Goal: Information Seeking & Learning: Check status

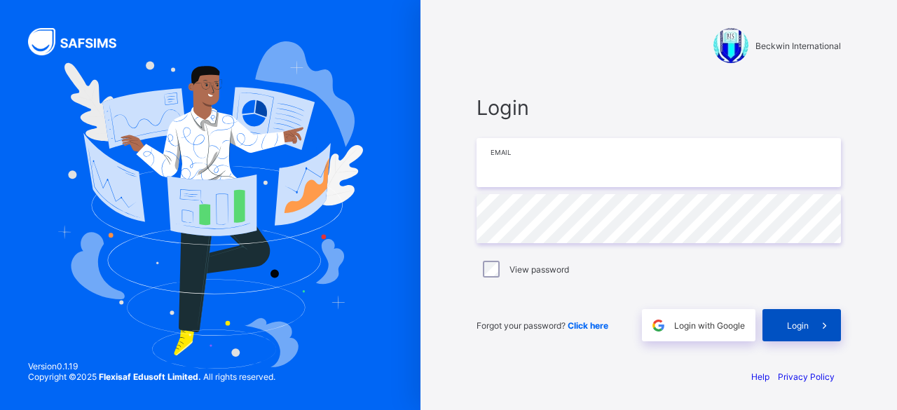
type input "**********"
click at [812, 323] on span at bounding box center [824, 325] width 32 height 32
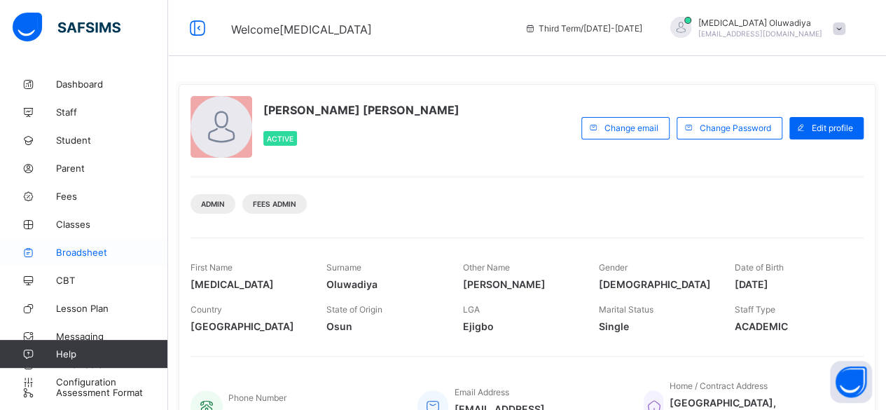
click at [115, 254] on span "Broadsheet" at bounding box center [112, 252] width 112 height 11
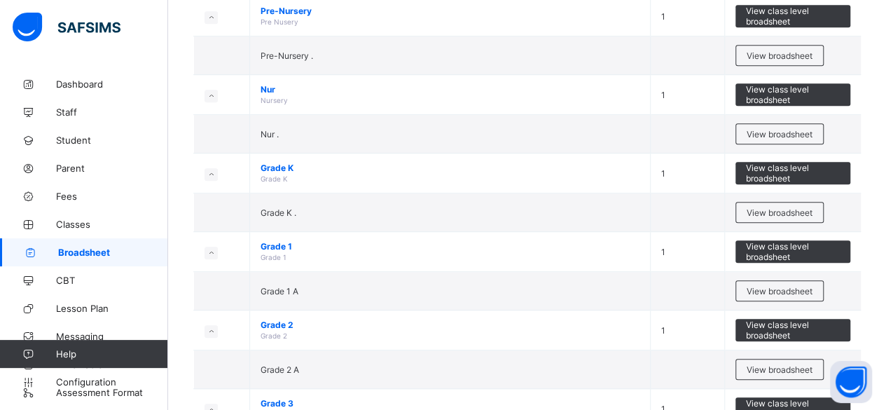
scroll to position [364, 0]
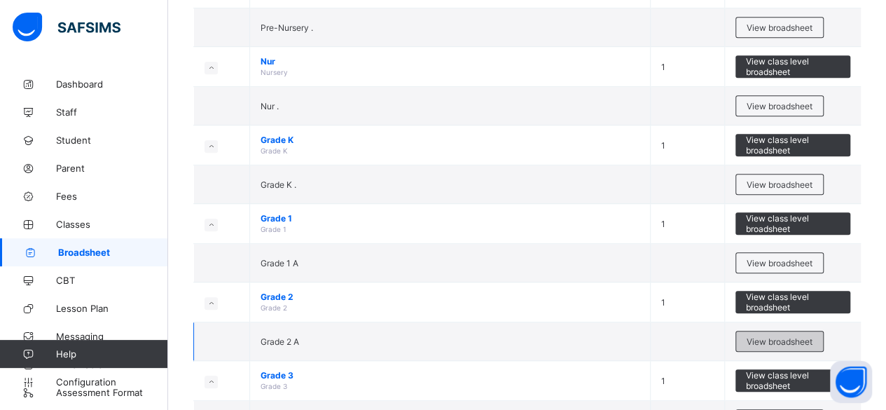
click at [812, 340] on span "View broadsheet" at bounding box center [780, 341] width 66 height 11
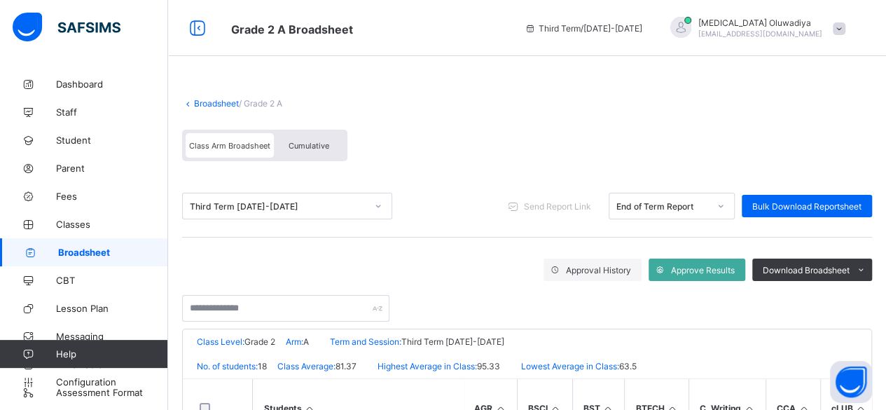
click at [307, 142] on span "Cumulative" at bounding box center [309, 146] width 41 height 10
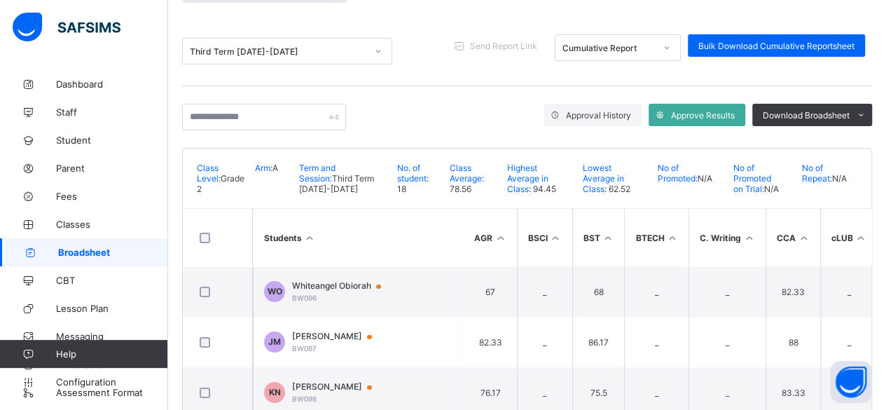
scroll to position [205, 0]
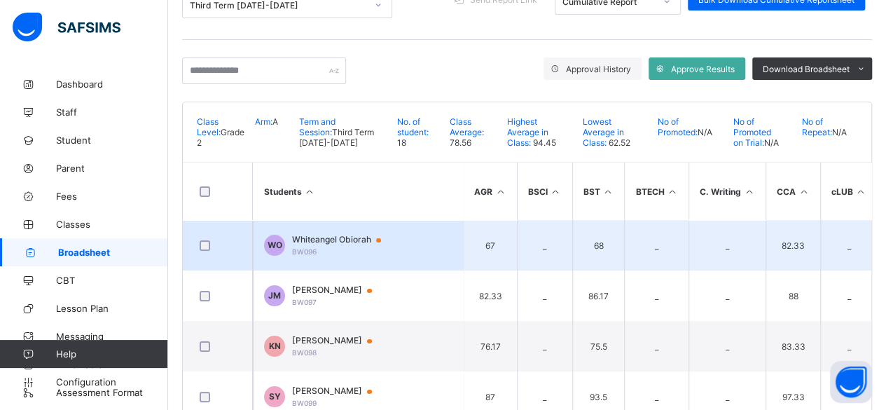
click at [423, 240] on td "WO Whiteangel Obiorah BW096" at bounding box center [358, 245] width 210 height 50
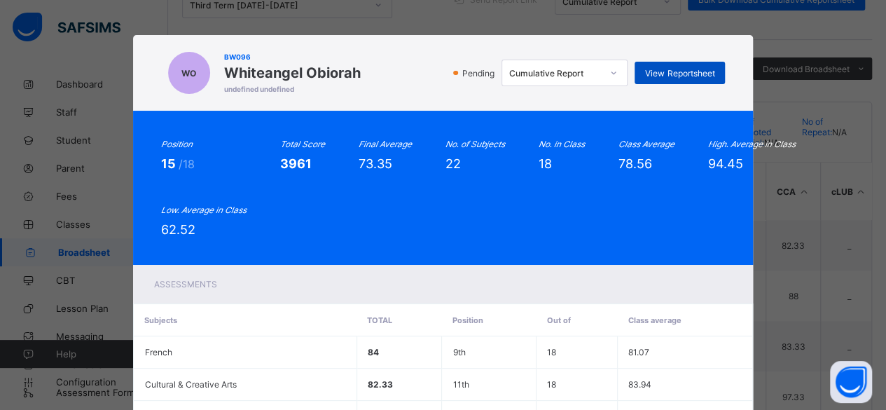
click at [684, 80] on div "View Reportsheet" at bounding box center [680, 73] width 90 height 22
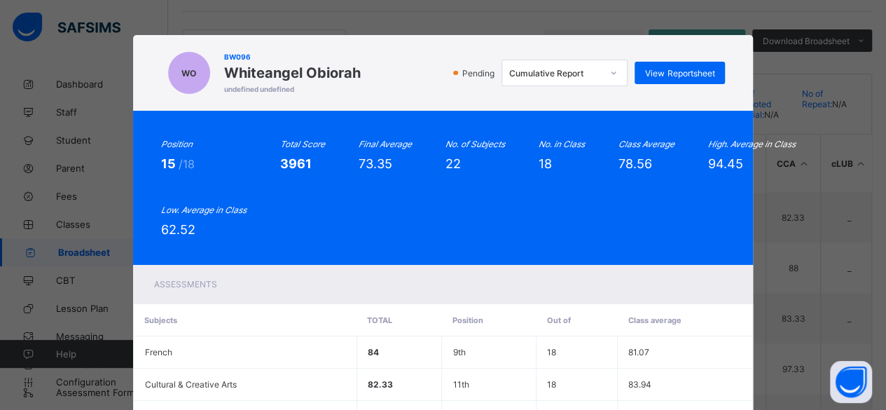
scroll to position [331, 0]
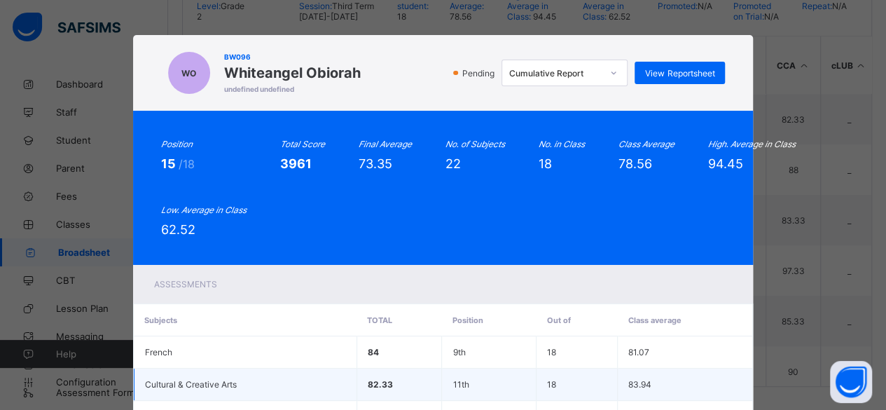
click at [747, 370] on td "83.94" at bounding box center [685, 384] width 135 height 32
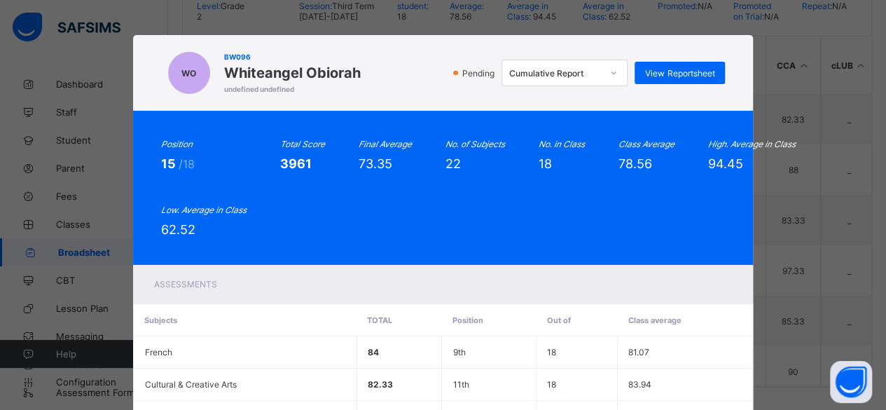
scroll to position [359, 0]
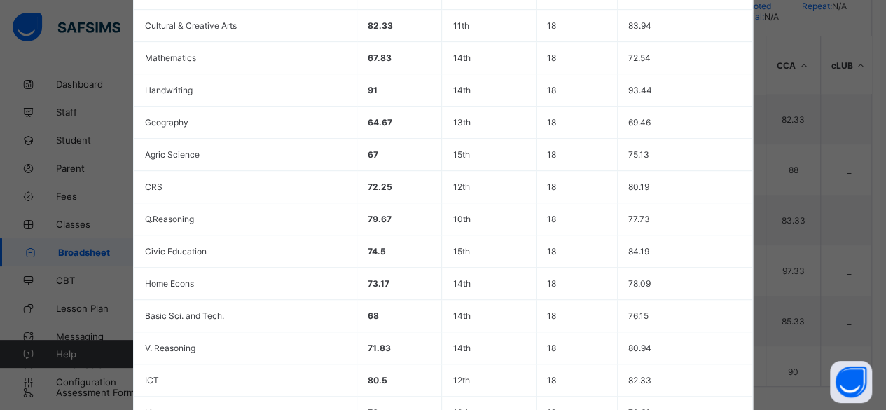
click at [878, 315] on div "WO BW096 Whiteangel Obiorah undefined undefined Pending Cumulative Report View …" at bounding box center [443, 205] width 886 height 410
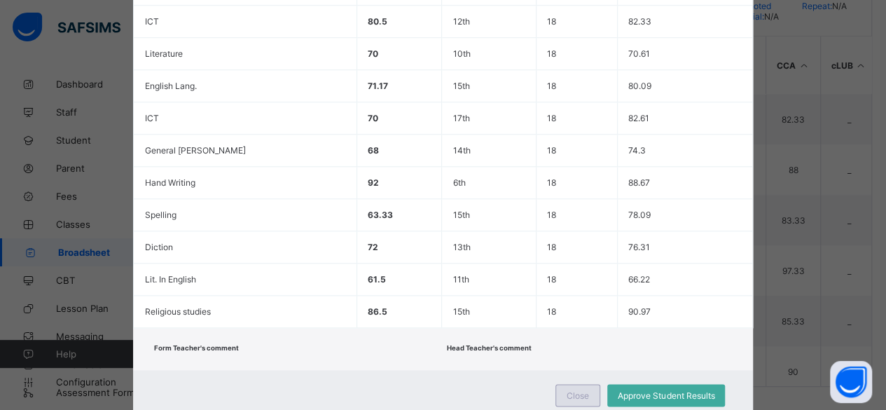
click at [570, 390] on span "Close" at bounding box center [578, 395] width 22 height 11
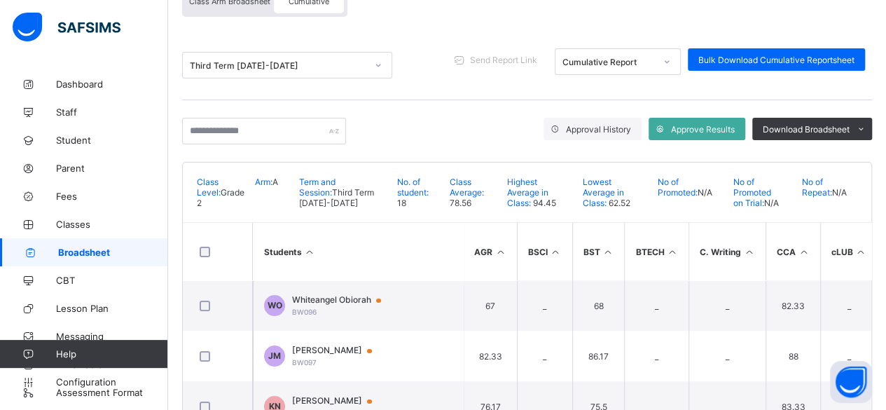
scroll to position [116, 0]
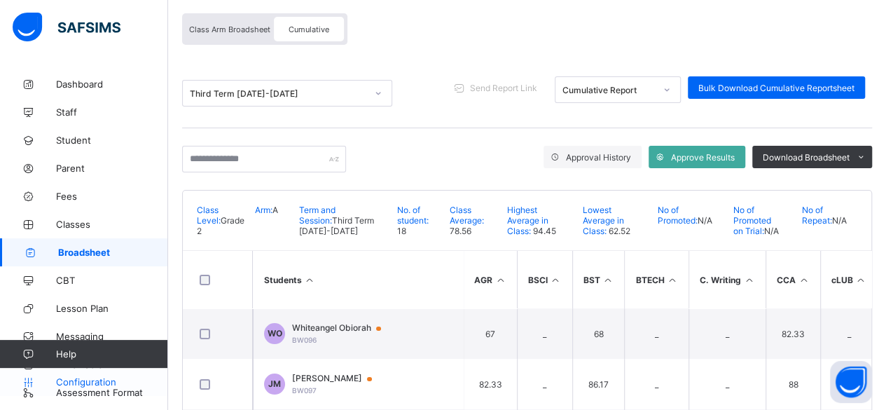
click at [107, 383] on span "Configuration" at bounding box center [111, 381] width 111 height 11
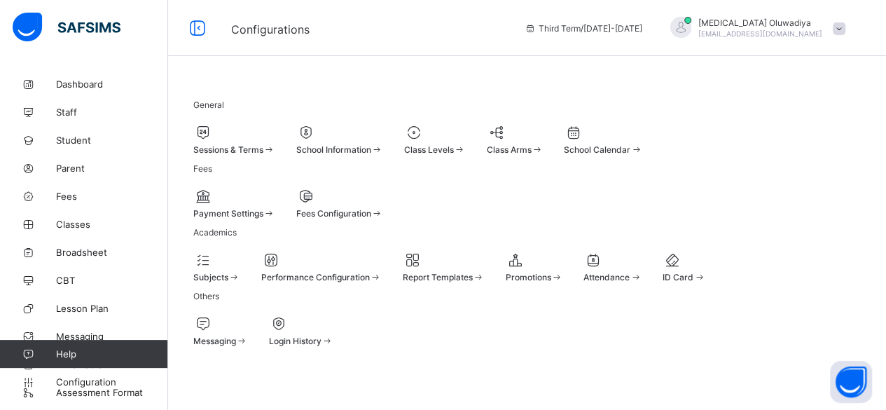
click at [269, 124] on div "Sessions & Terms" at bounding box center [234, 139] width 82 height 31
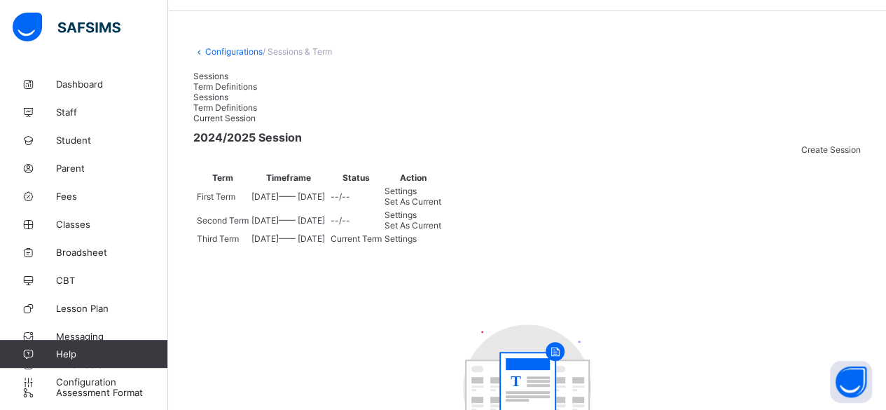
scroll to position [116, 0]
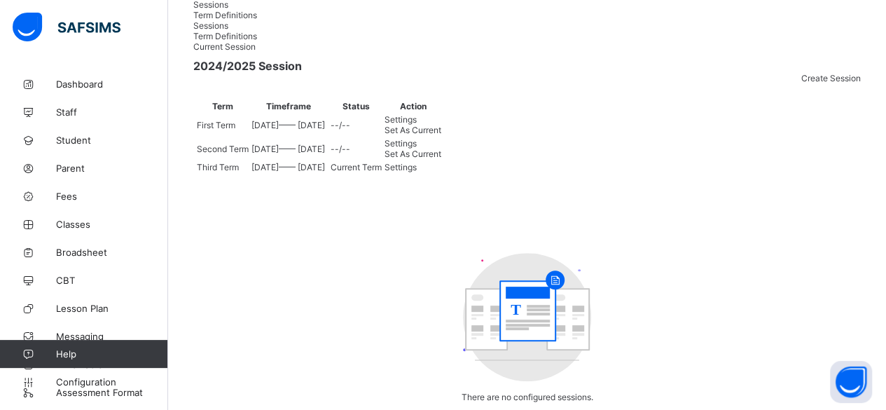
click at [441, 159] on span "Set As Current" at bounding box center [413, 154] width 57 height 11
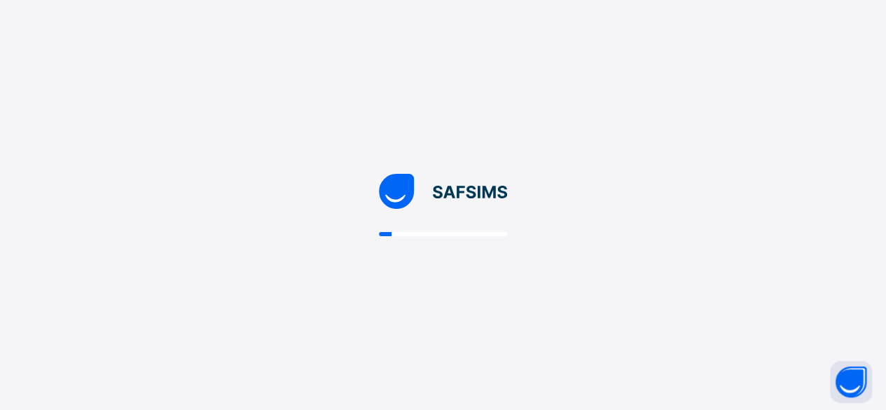
scroll to position [0, 0]
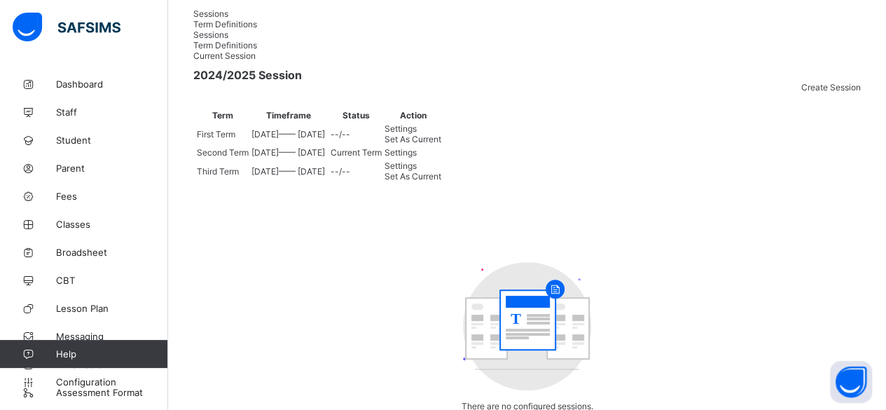
scroll to position [112, 0]
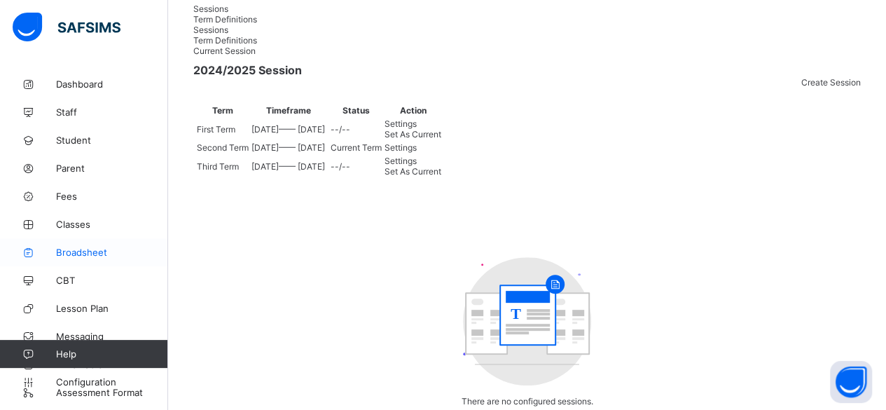
click at [71, 254] on span "Broadsheet" at bounding box center [112, 252] width 112 height 11
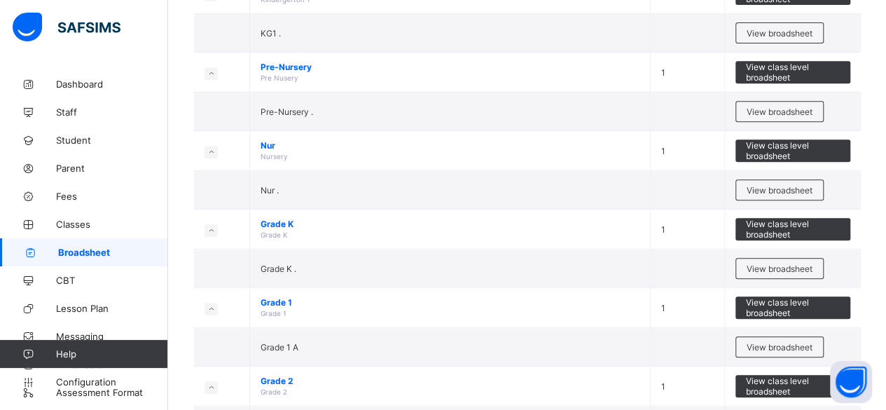
scroll to position [354, 0]
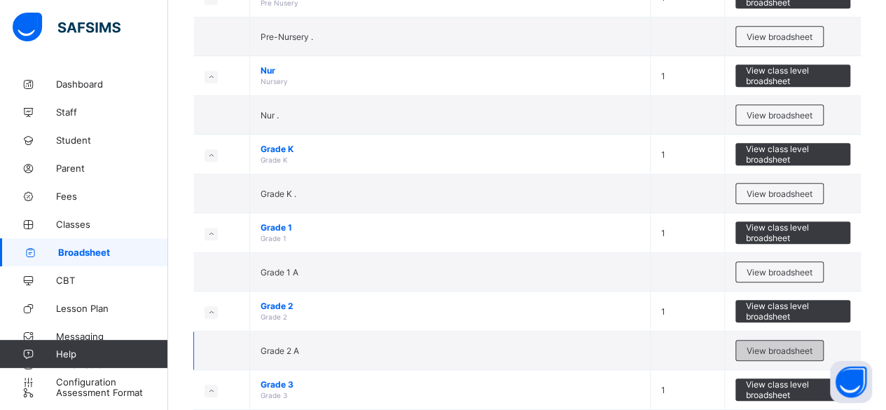
click at [754, 345] on span "View broadsheet" at bounding box center [780, 350] width 66 height 11
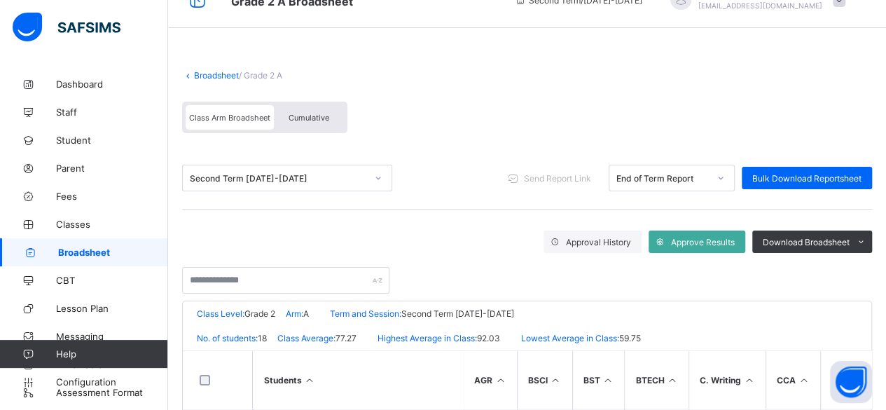
scroll to position [18, 0]
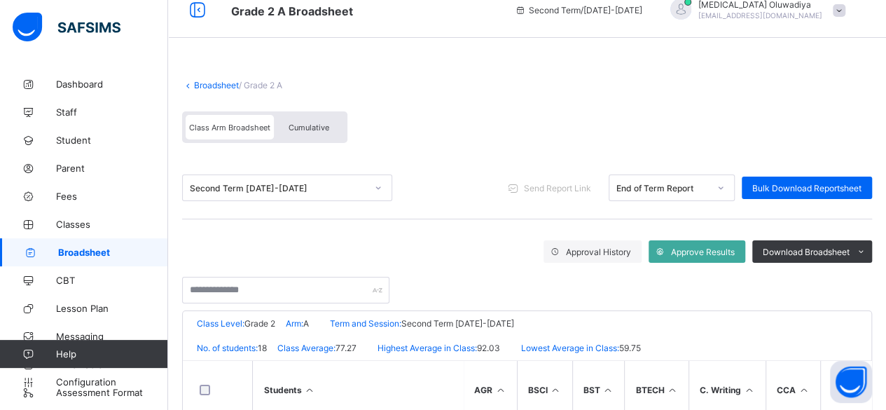
click at [297, 123] on span "Cumulative" at bounding box center [309, 128] width 41 height 10
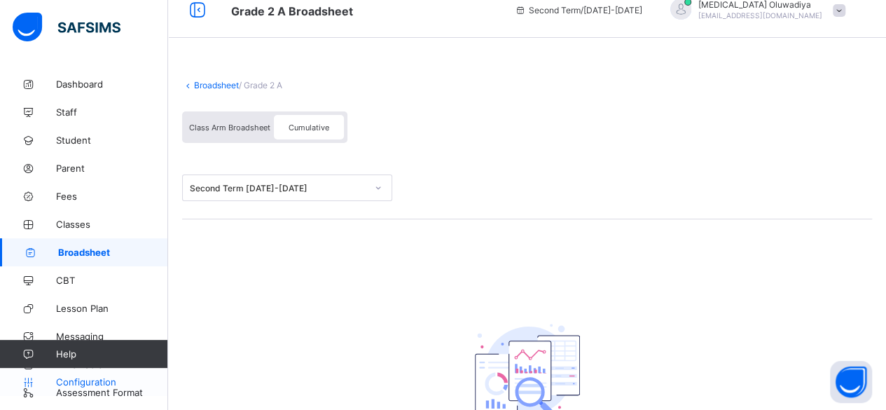
click at [69, 392] on link "Configuration" at bounding box center [83, 382] width 167 height 28
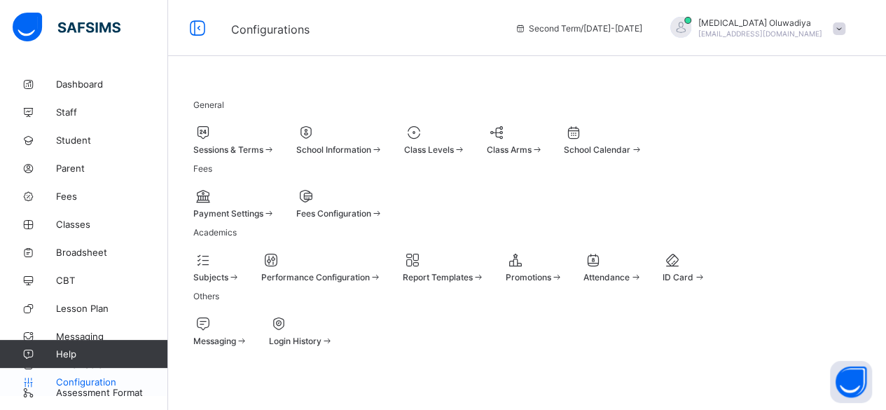
click at [81, 380] on span "Configuration" at bounding box center [111, 381] width 111 height 11
click at [268, 124] on div at bounding box center [234, 132] width 82 height 17
